Goal: Submit feedback/report problem: Submit feedback/report problem

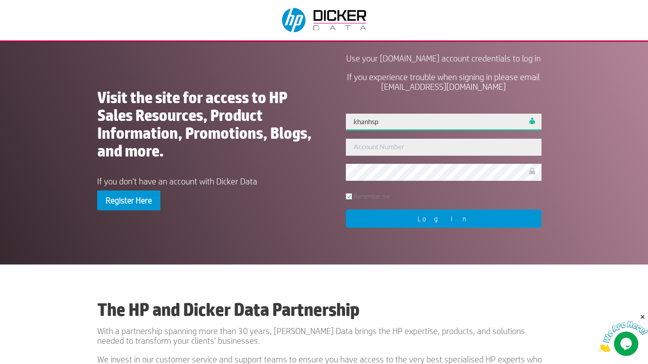
type input "khanhsp"
click at [443, 228] on input "Log In" at bounding box center [444, 219] width 196 height 18
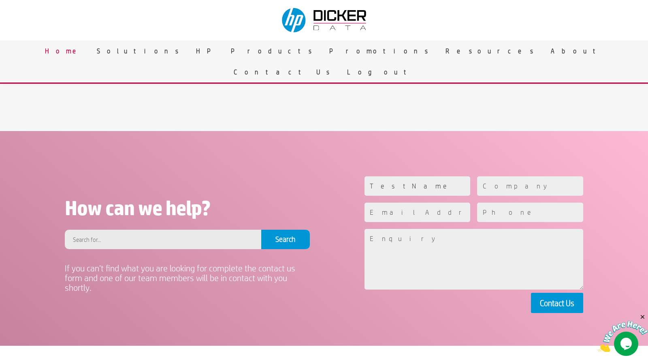
type input "TestName"
type input "TestCompany"
type input "e333acf5-01ae-4b84-935f-8fc0f8e83dbc@test-mail.checkview.io"
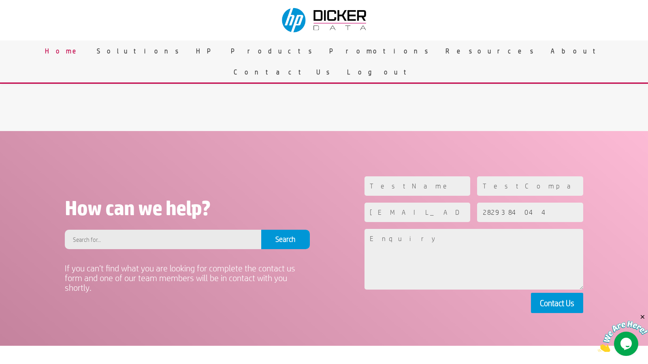
type input "2829384044"
type textarea "This is a test paragraph used for validating the text input field."
click at [557, 303] on button "Contact Us" at bounding box center [557, 303] width 52 height 20
